Goal: Information Seeking & Learning: Learn about a topic

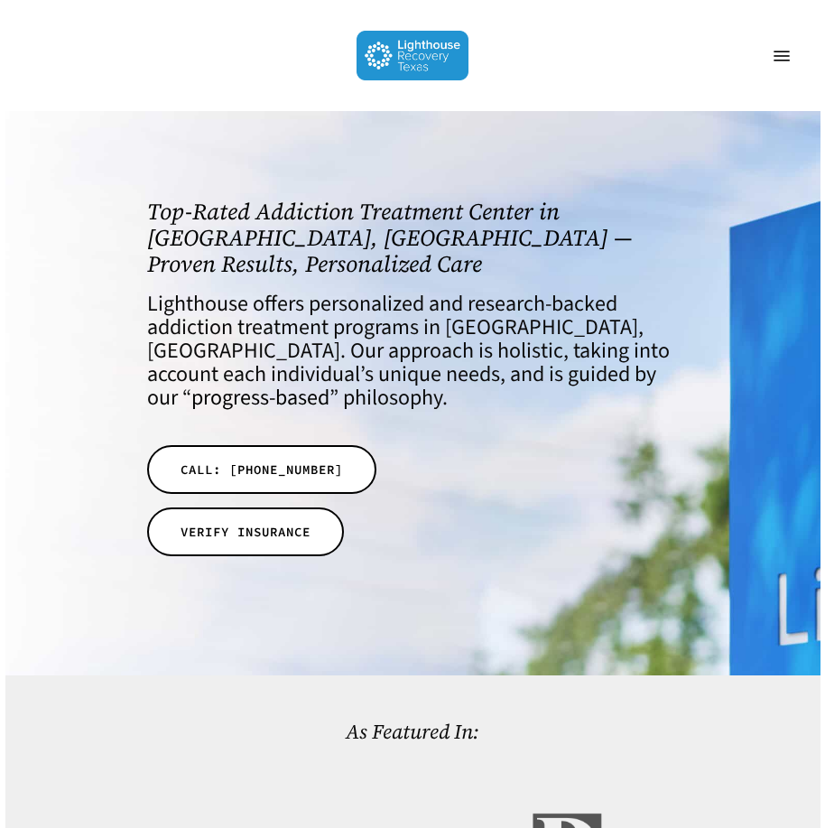
click at [799, 61] on link "Menu" at bounding box center [781, 56] width 36 height 18
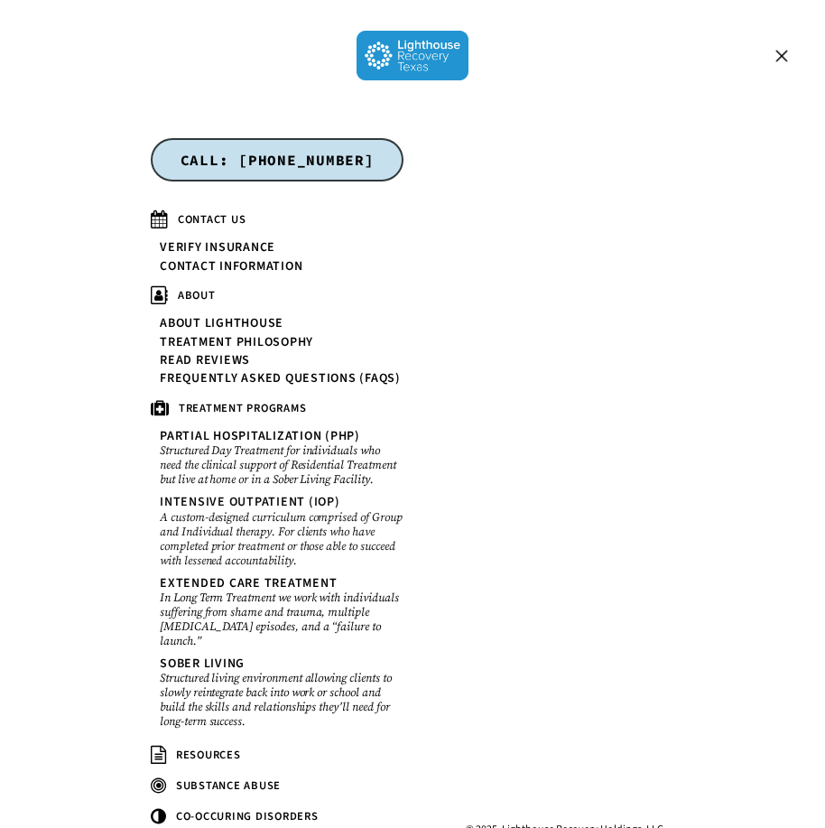
click at [237, 537] on small "A custom-designed curriculum comprised of Group and Individual therapy. For cli…" at bounding box center [282, 539] width 244 height 58
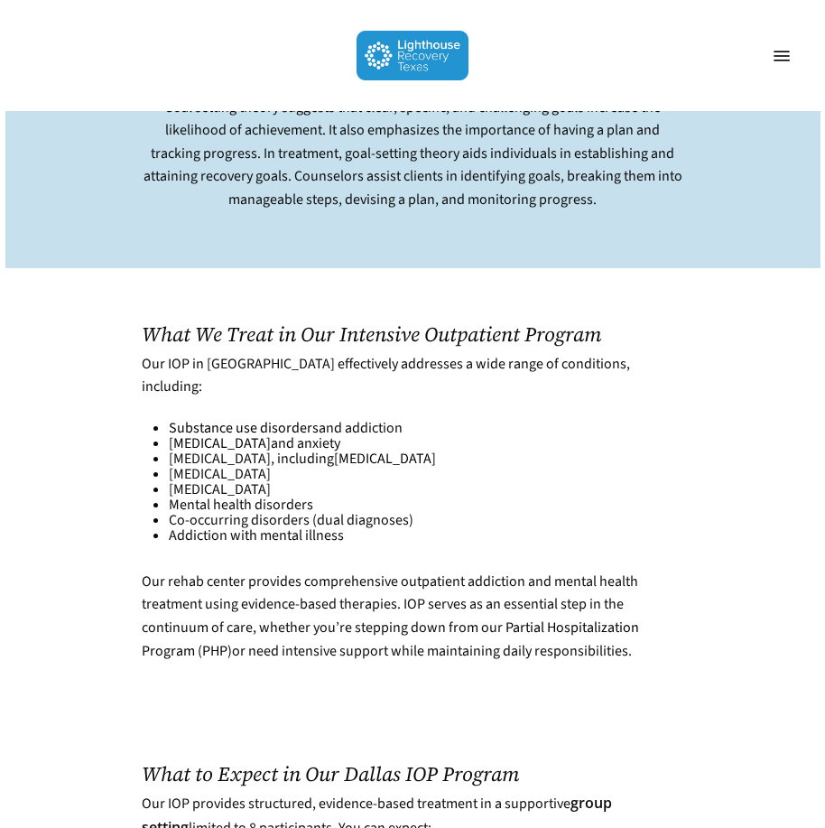
scroll to position [5505, 0]
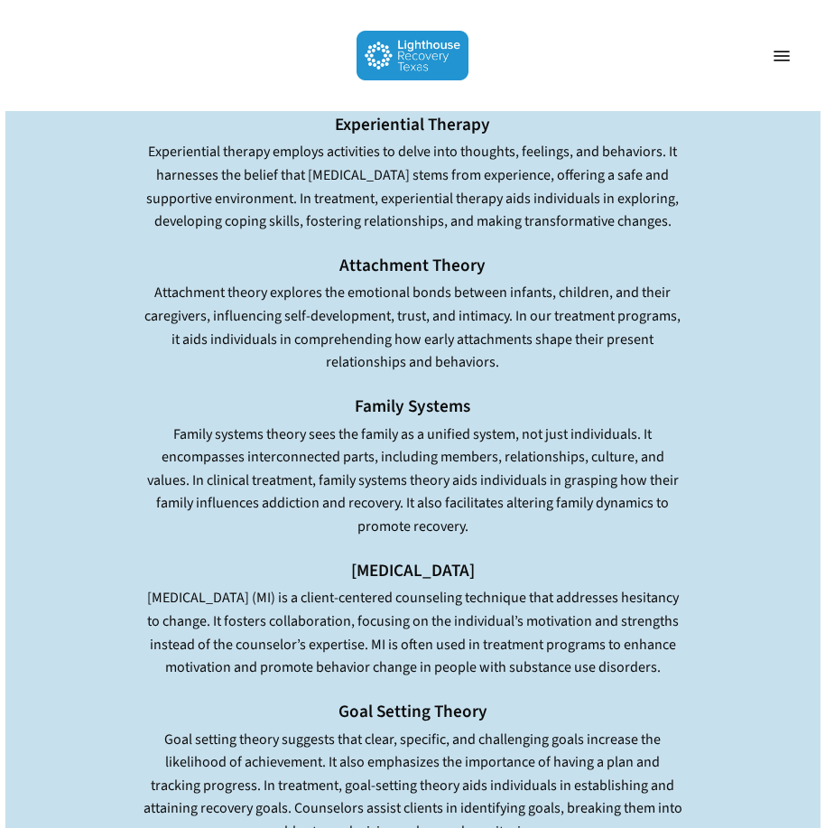
click at [786, 54] on span "Navigation Menu" at bounding box center [781, 56] width 16 height 16
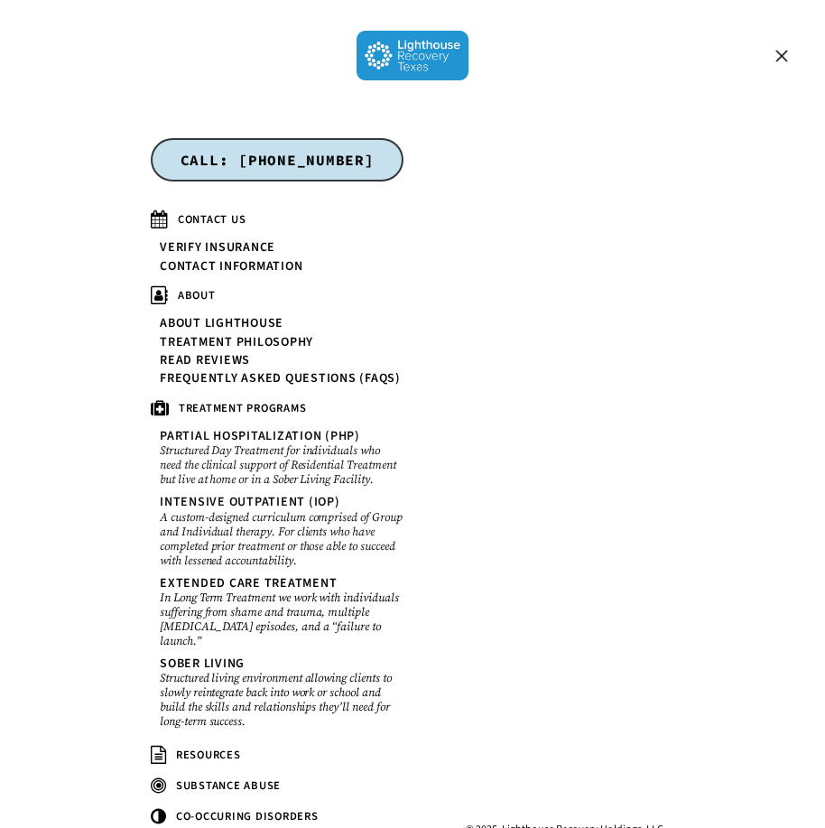
click at [327, 456] on small "Structured Day Treatment for individuals who need the clinical support of Resid…" at bounding box center [282, 464] width 244 height 43
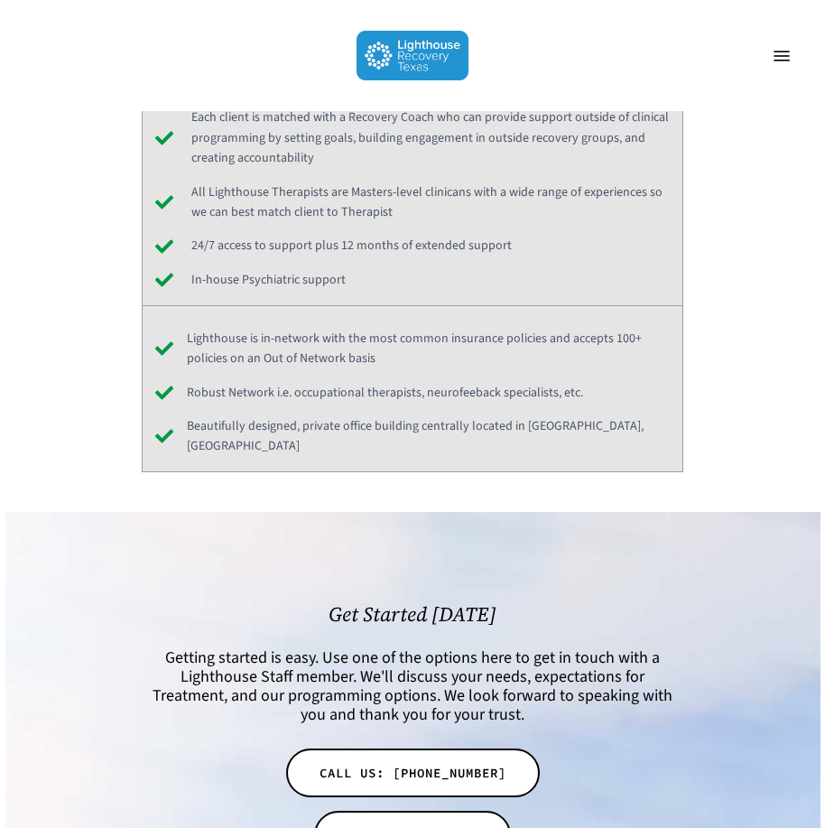
scroll to position [6678, 0]
